Goal: Transaction & Acquisition: Purchase product/service

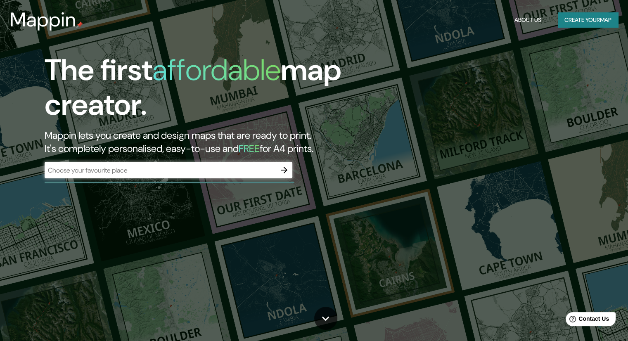
click at [285, 162] on div at bounding box center [284, 170] width 17 height 17
click at [286, 179] on div "​" at bounding box center [169, 171] width 248 height 18
click at [285, 172] on icon "button" at bounding box center [284, 170] width 10 height 10
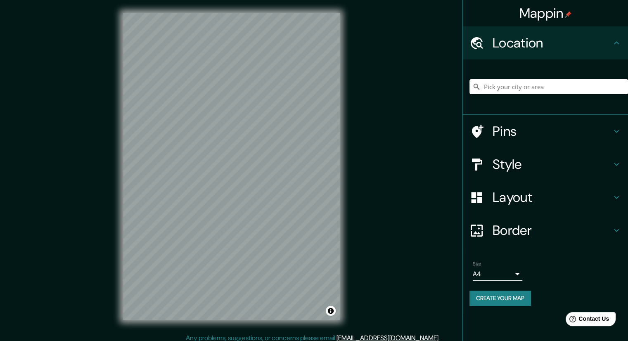
click at [490, 86] on input "Pick your city or area" at bounding box center [549, 86] width 159 height 15
click at [613, 196] on icon at bounding box center [617, 197] width 10 height 10
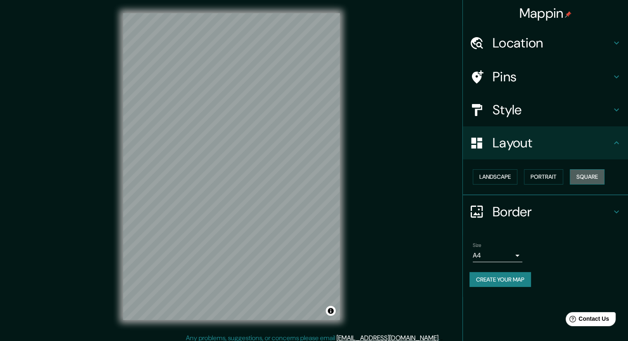
click at [602, 174] on button "Square" at bounding box center [587, 176] width 35 height 15
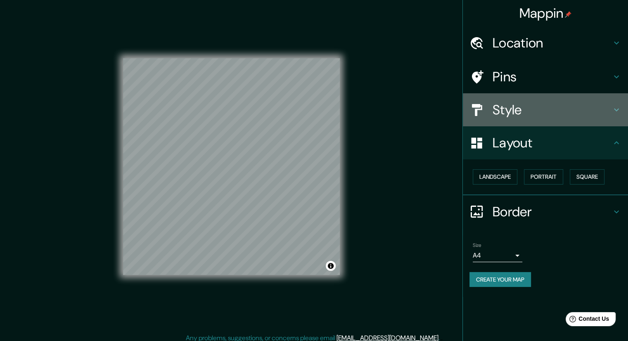
click at [617, 114] on icon at bounding box center [617, 110] width 10 height 10
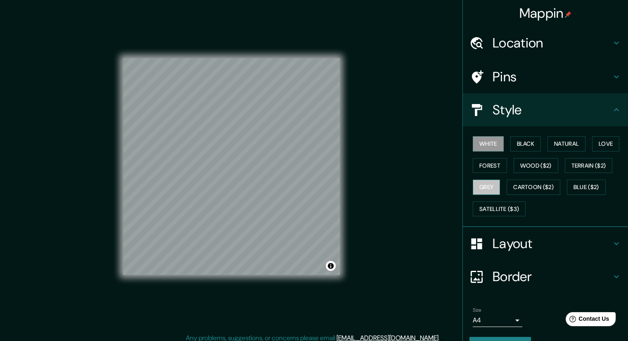
click at [473, 189] on button "Grey" at bounding box center [486, 187] width 27 height 15
